Goal: Check status: Check status

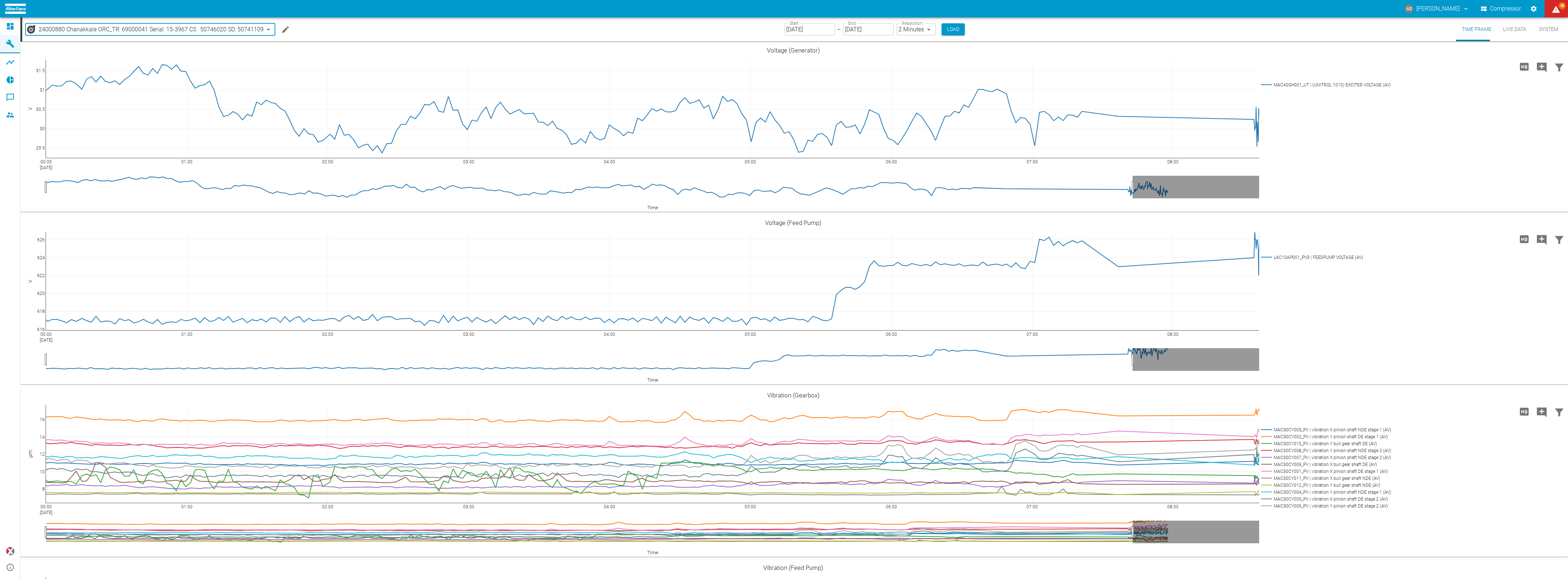
click at [89, 28] on body "AS [PERSON_NAME] Compressor 58 Dashboard Machines Analyses Reports Comments Mem…" at bounding box center [784, 289] width 1568 height 579
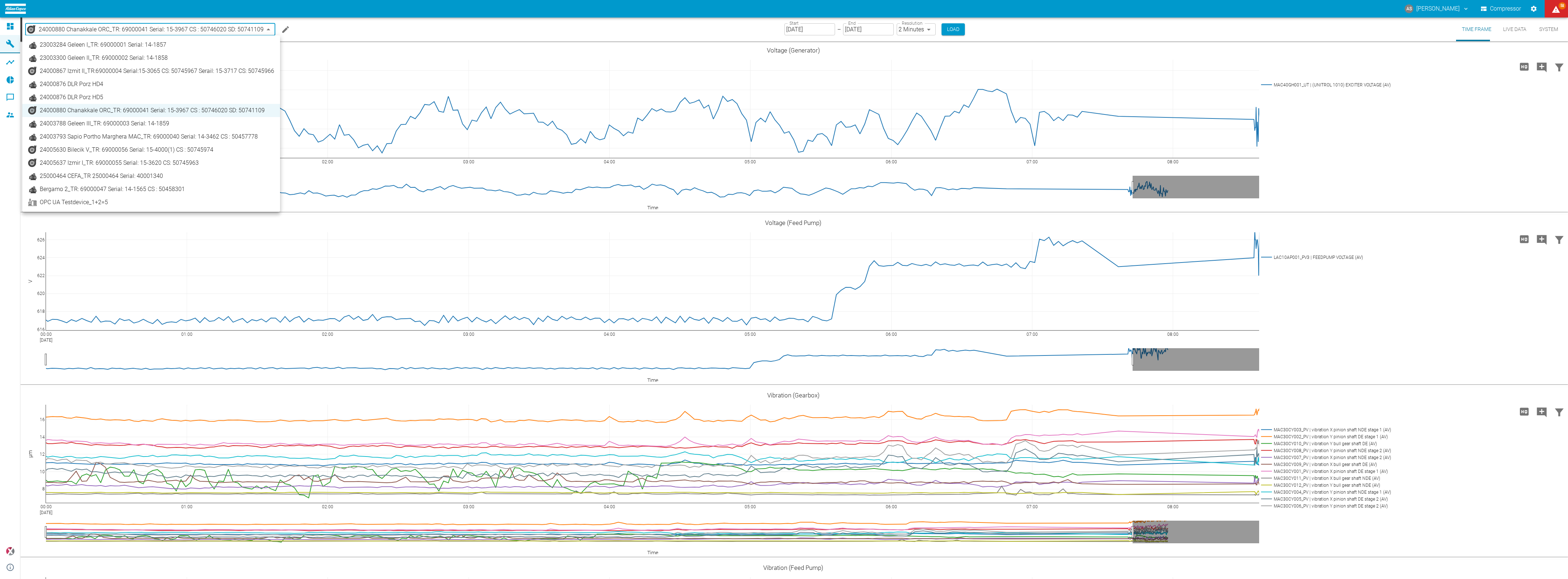
click at [75, 176] on span "25000464 CEFA_TR 25000464 Serial: 40001340" at bounding box center [101, 176] width 123 height 9
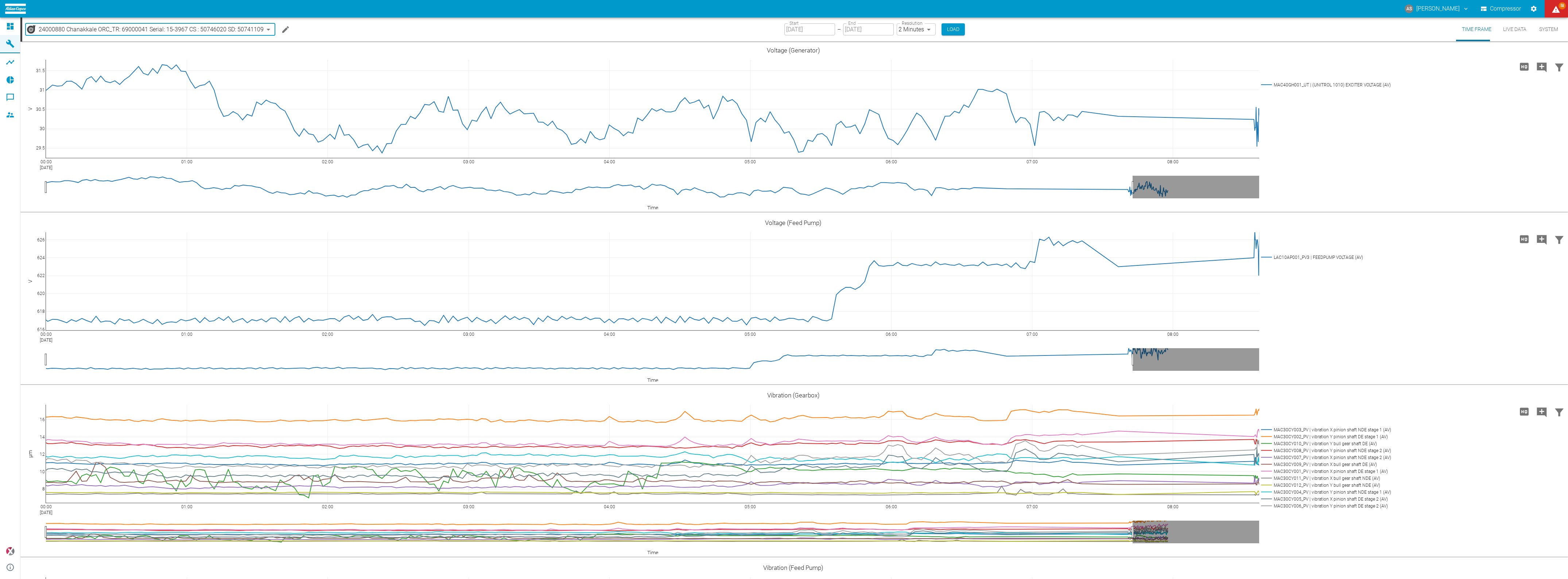
type input "44466a85-c59a-4c11-a2e3-eeff928b5c1e"
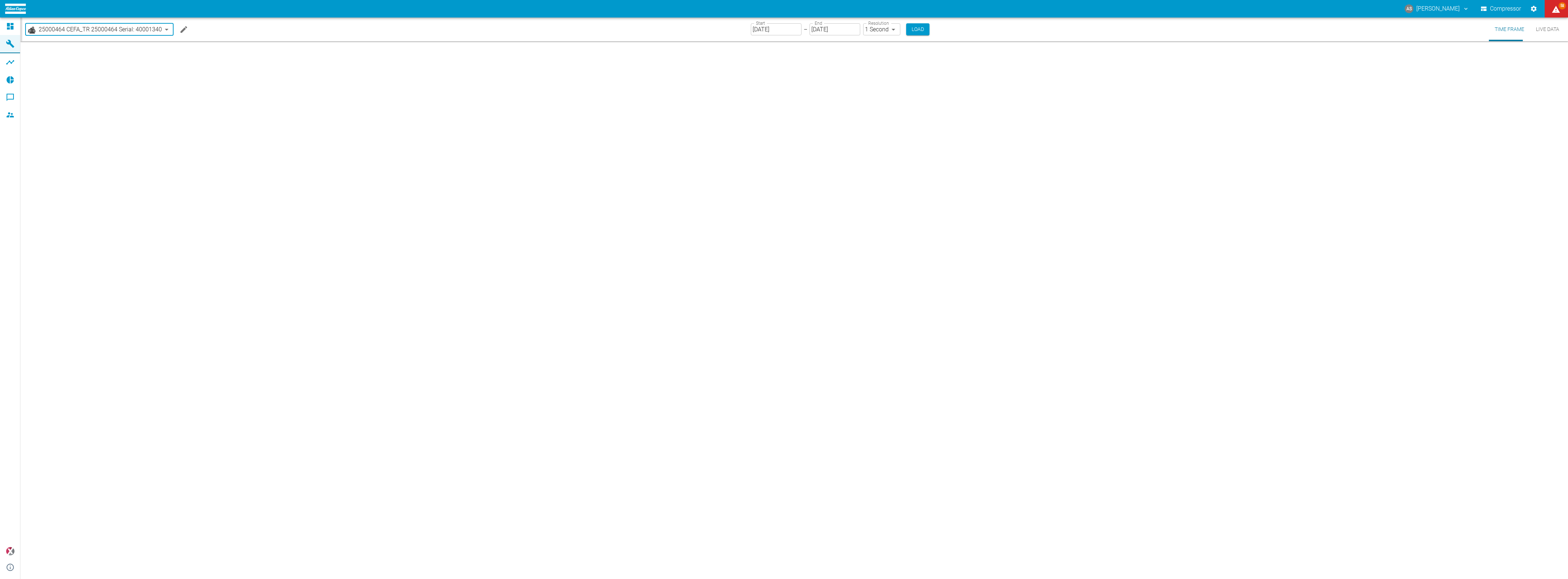
type input "1sec"
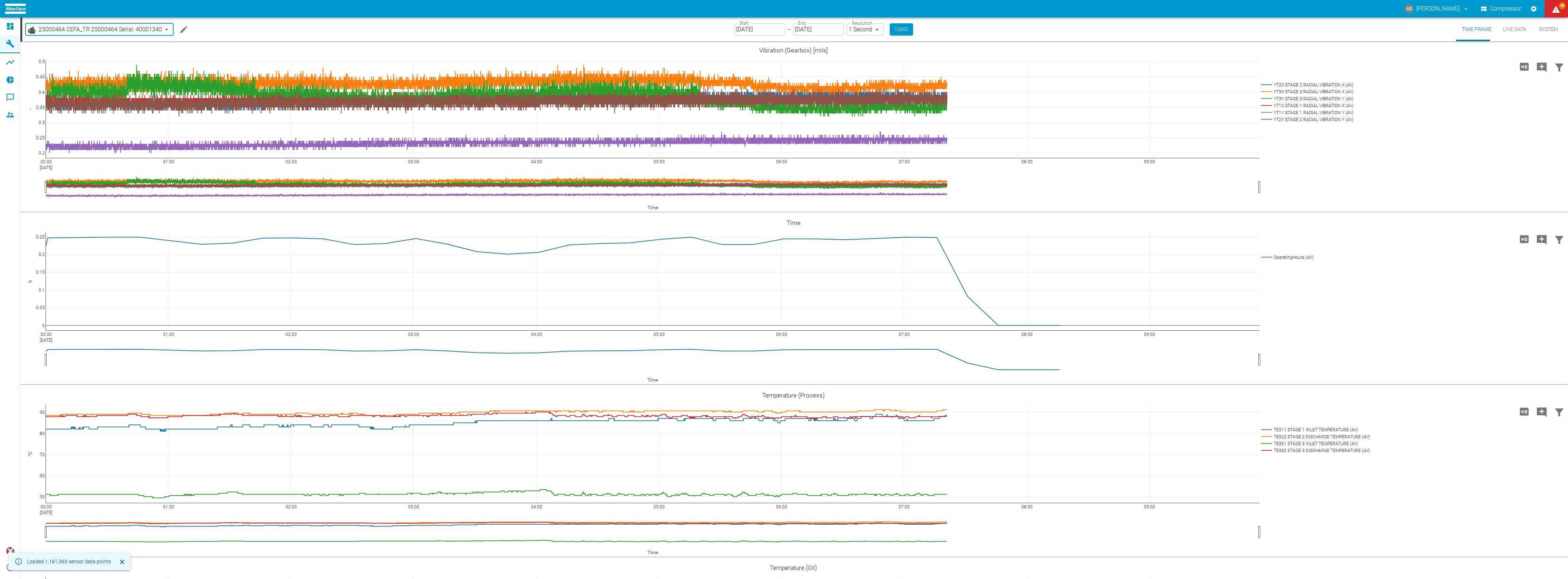
click at [755, 28] on input "[DATE]" at bounding box center [760, 29] width 51 height 12
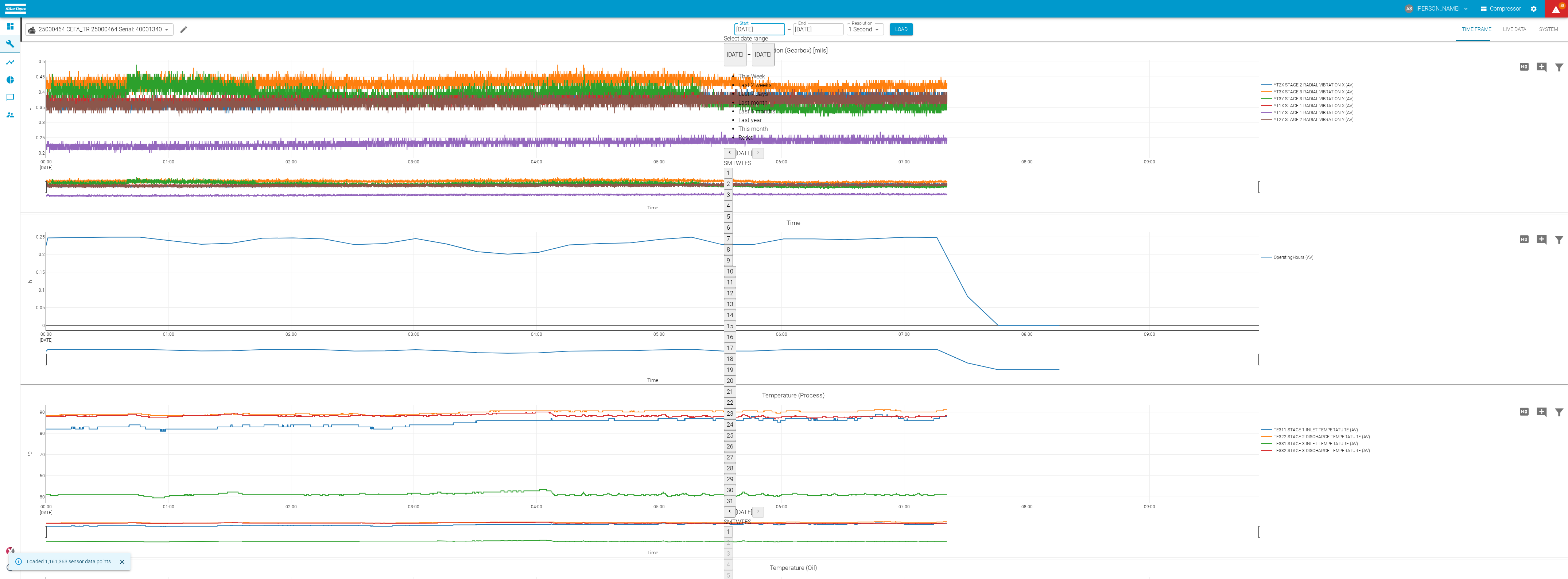
click at [733, 167] on button "1" at bounding box center [728, 173] width 9 height 11
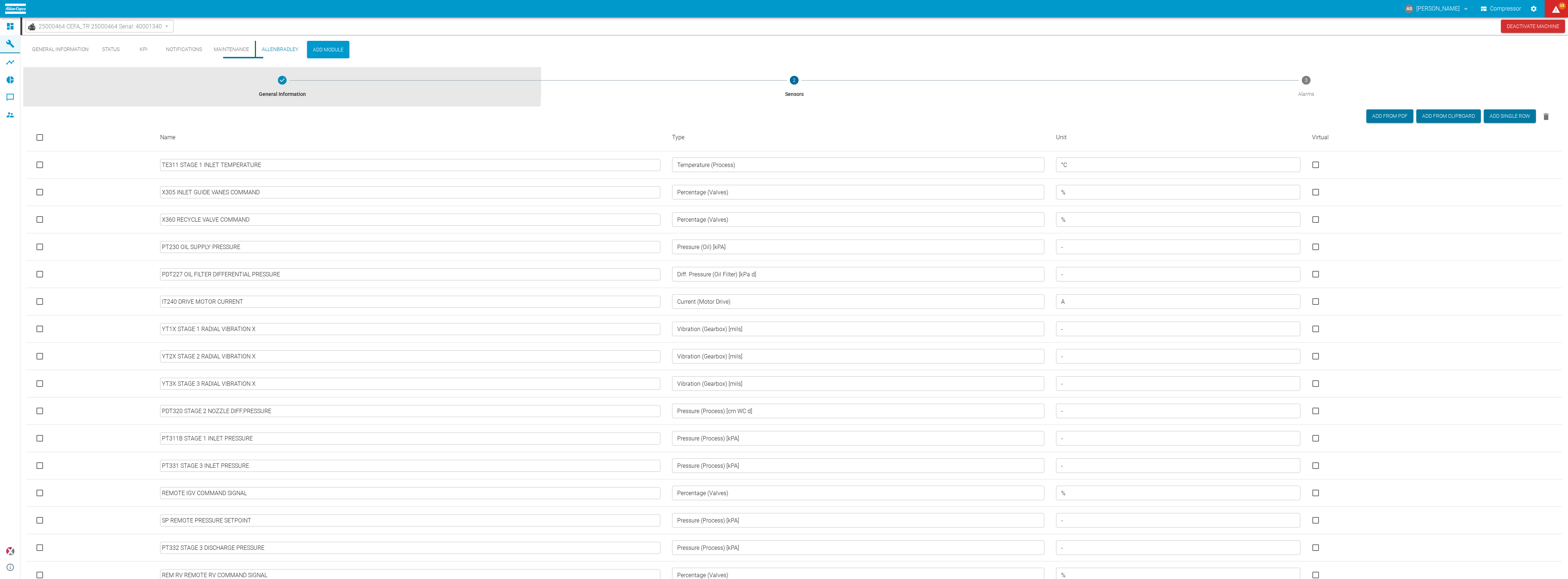
click at [105, 77] on button "General Information" at bounding box center [281, 87] width 518 height 39
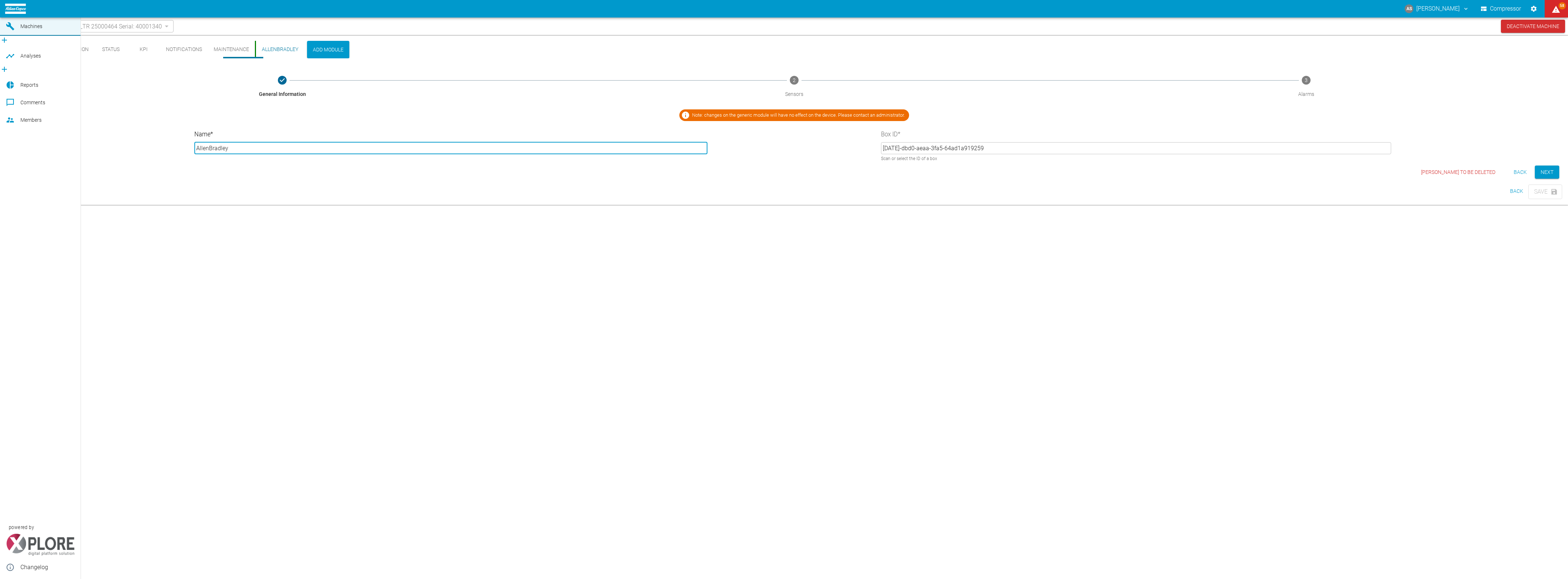
click at [12, 13] on icon at bounding box center [10, 9] width 9 height 9
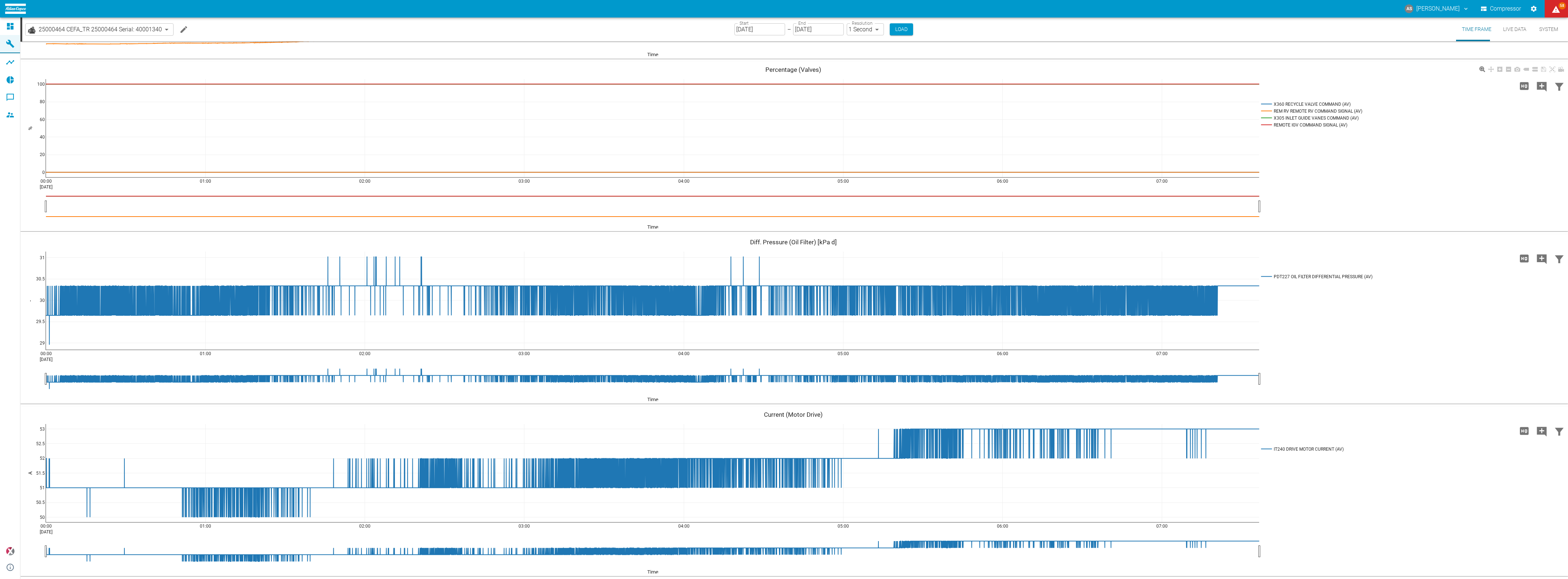
scroll to position [2041, 0]
